Goal: Information Seeking & Learning: Learn about a topic

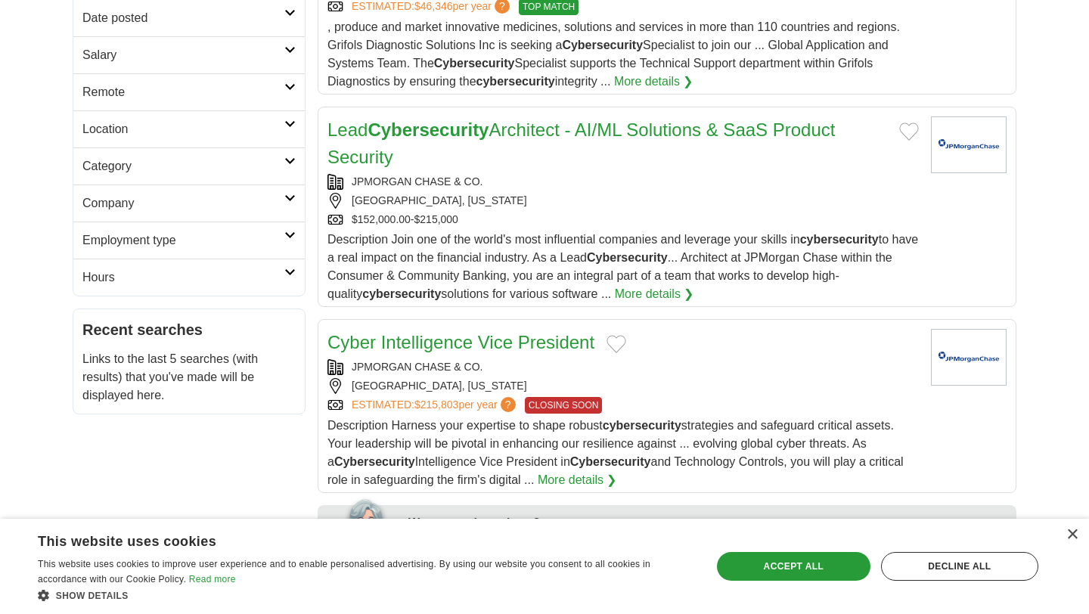
scroll to position [315, 0]
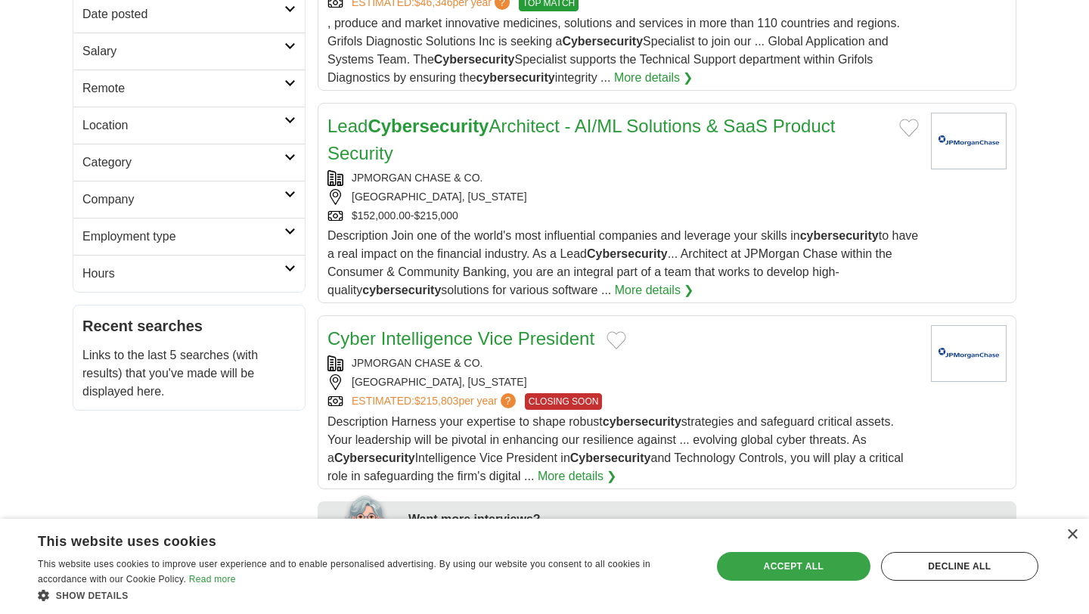
click at [800, 570] on div "Accept all" at bounding box center [794, 566] width 154 height 29
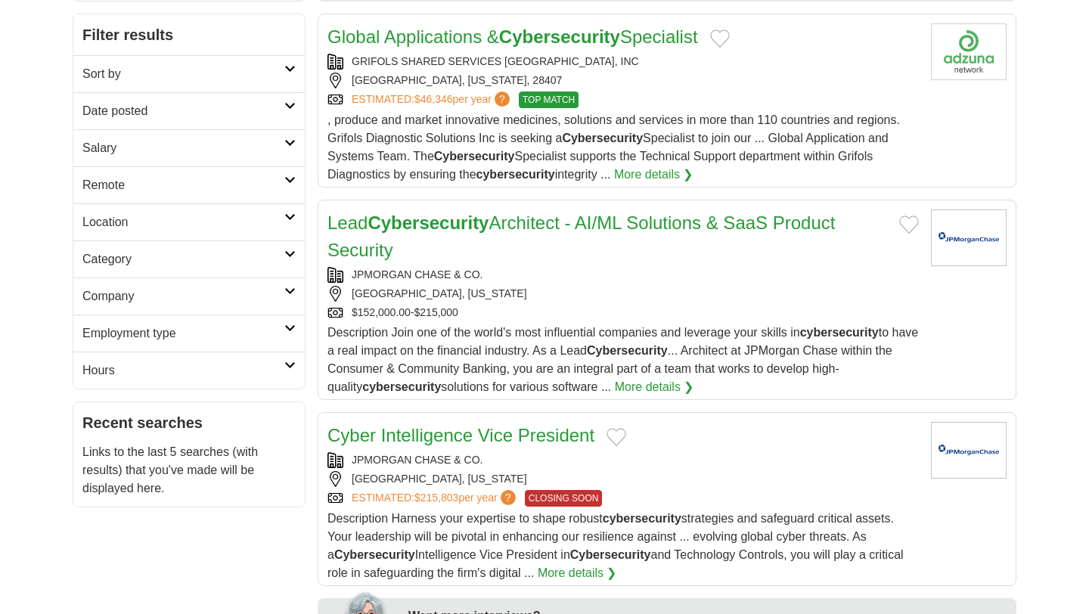
scroll to position [0, 0]
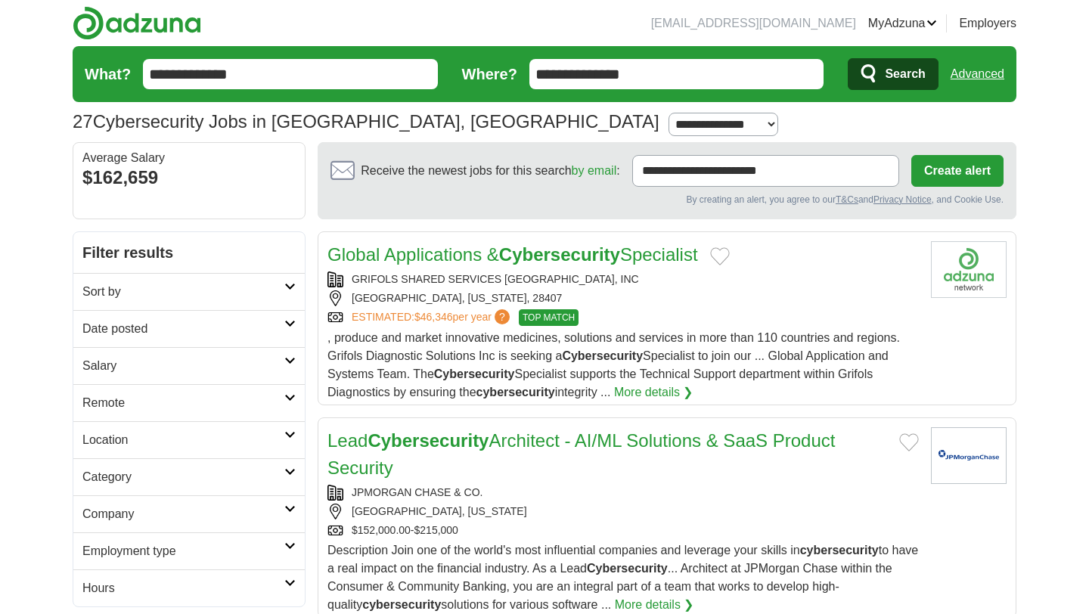
click at [297, 73] on input "**********" at bounding box center [290, 74] width 295 height 30
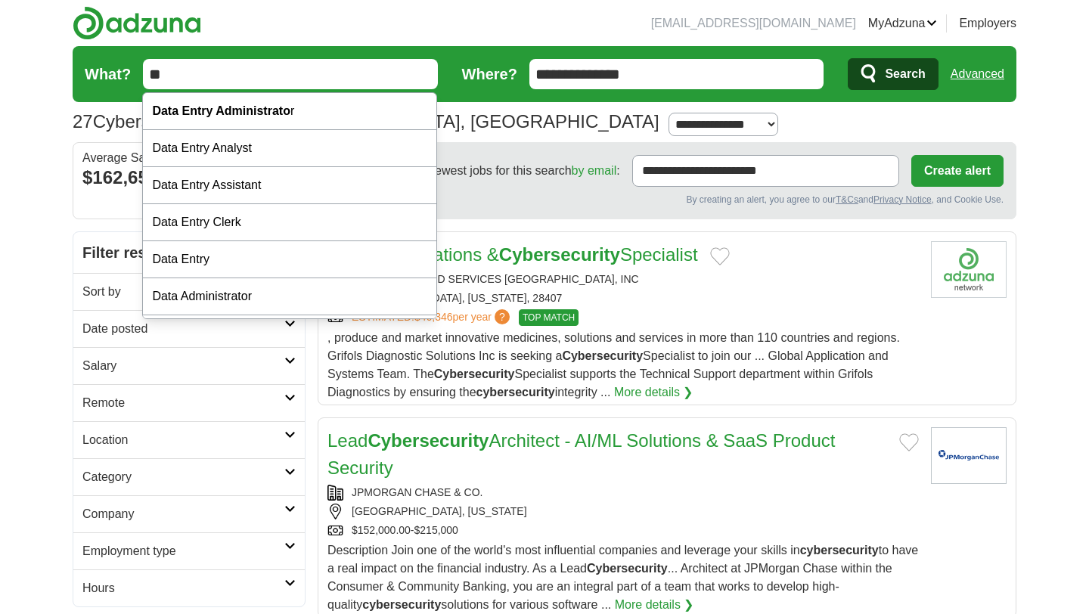
type input "*"
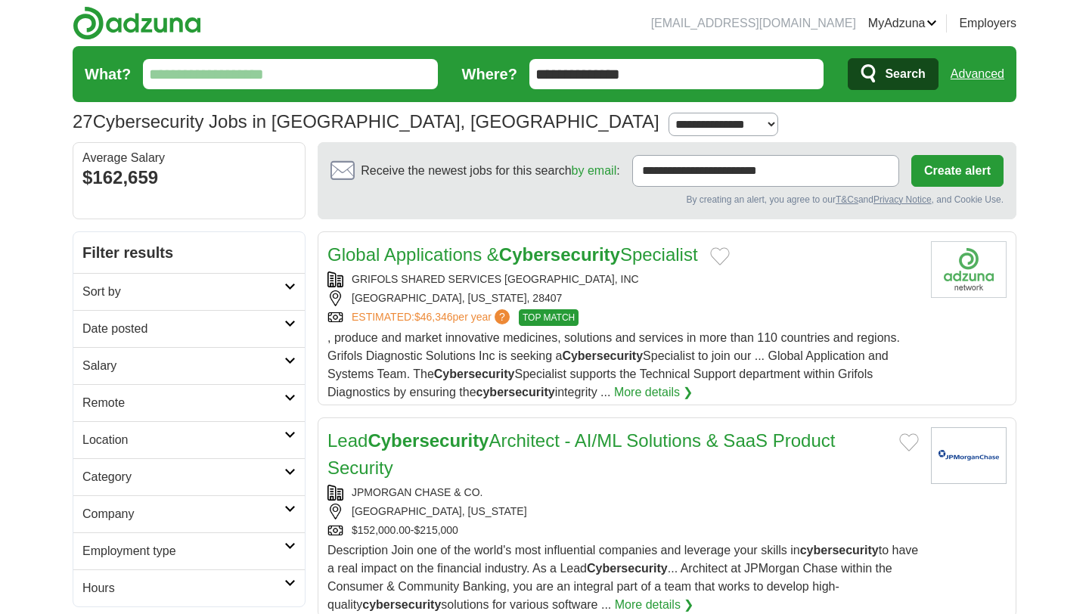
type input "*"
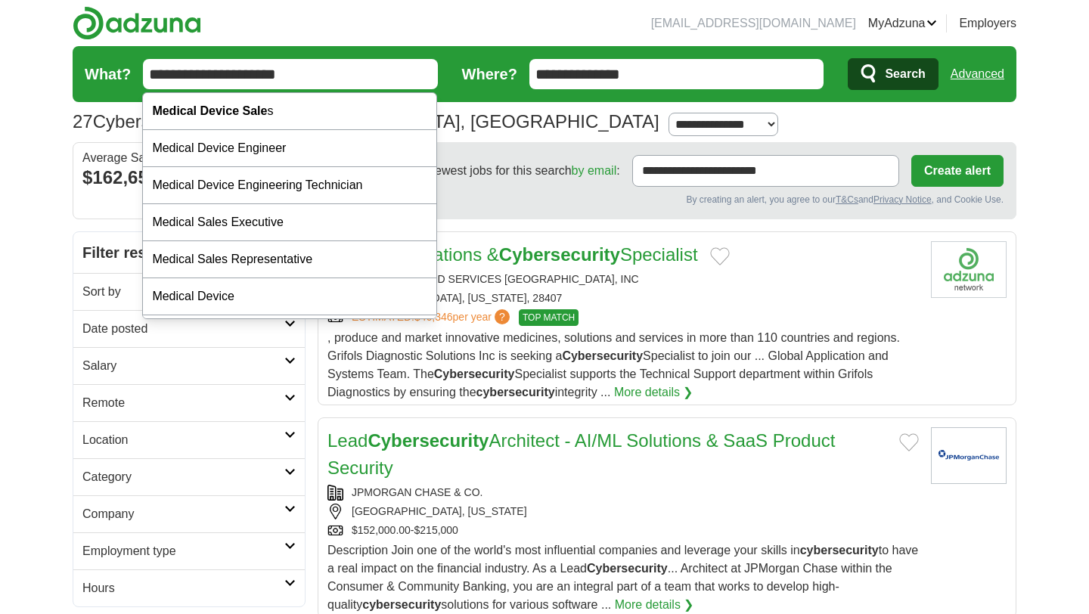
type input "**********"
click at [848, 58] on button "Search" at bounding box center [893, 74] width 90 height 32
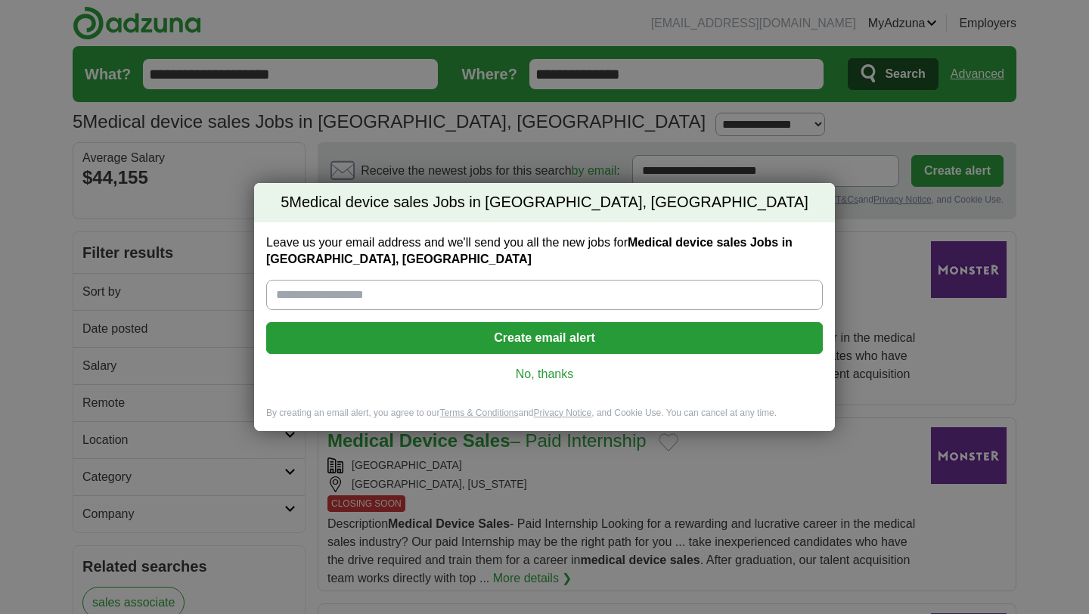
click at [548, 375] on link "No, thanks" at bounding box center [544, 374] width 532 height 17
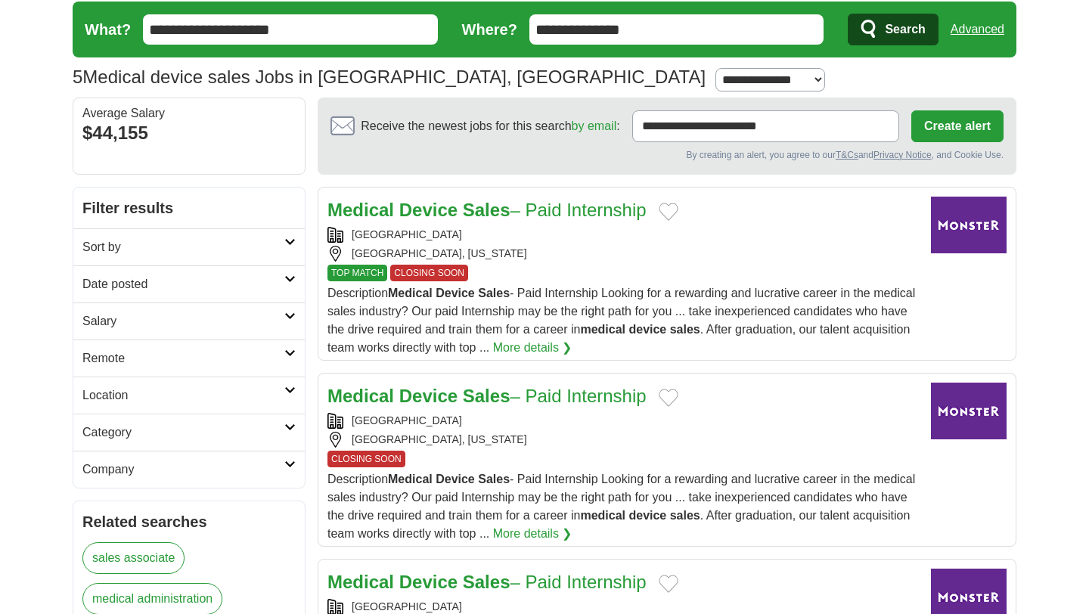
scroll to position [47, 0]
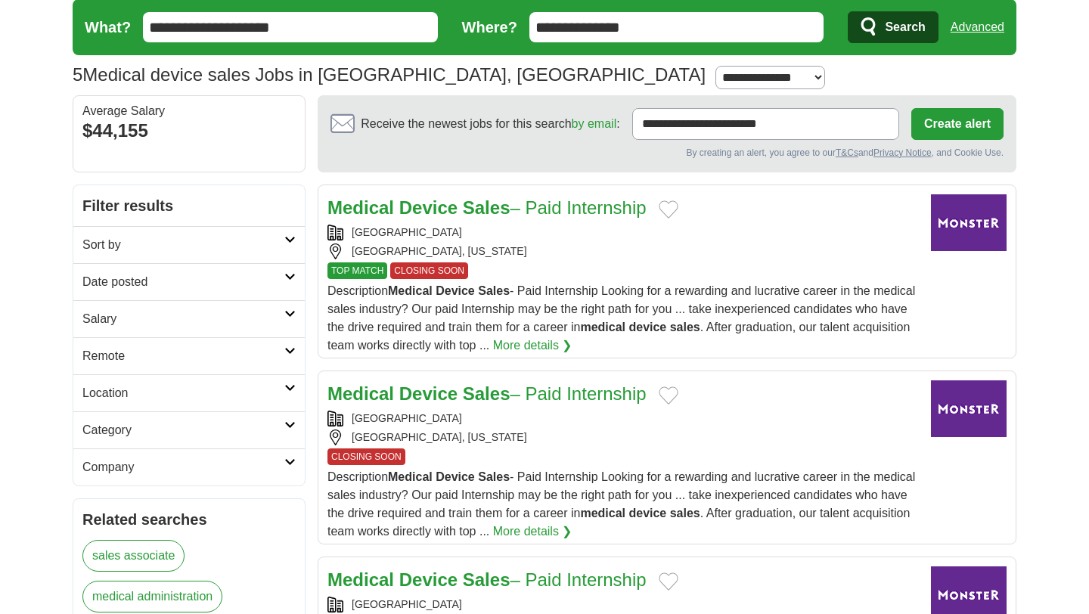
click at [538, 255] on div "[GEOGRAPHIC_DATA], [US_STATE]" at bounding box center [622, 251] width 591 height 16
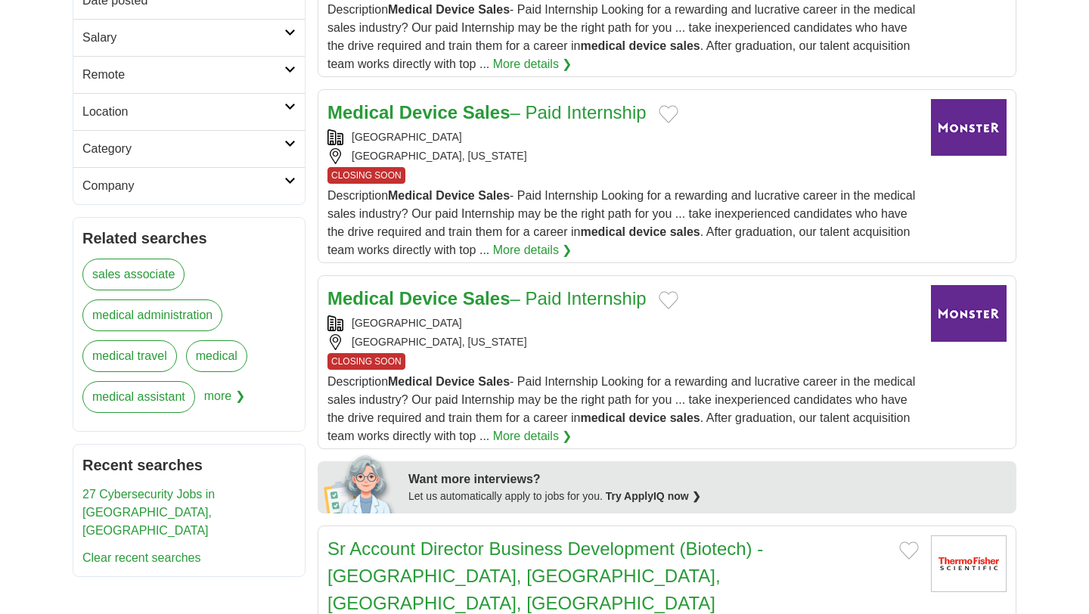
scroll to position [343, 0]
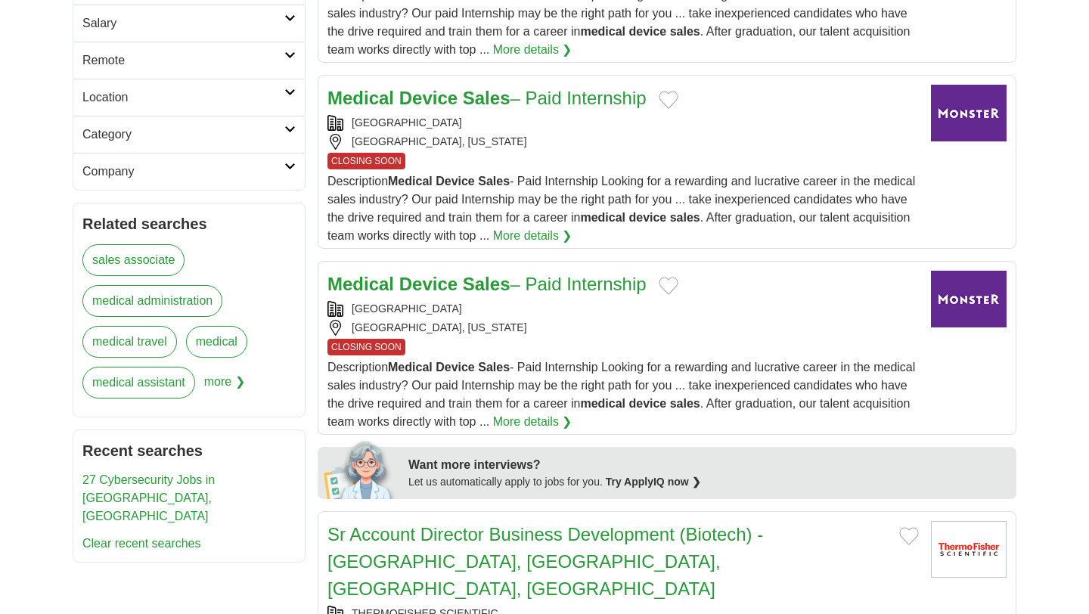
click at [679, 339] on div "Medical Device Sales – Paid Internship MEDICAL SALES COLLEGE LELAND, NORTH CARO…" at bounding box center [622, 351] width 591 height 160
